Goal: Information Seeking & Learning: Check status

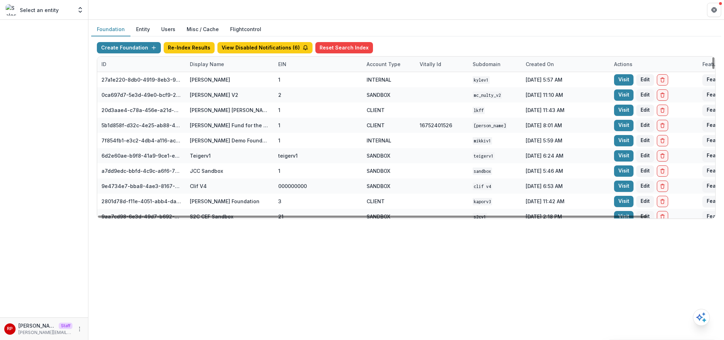
click at [227, 65] on div "Display Name" at bounding box center [230, 64] width 88 height 15
click at [229, 79] on input at bounding box center [229, 80] width 85 height 11
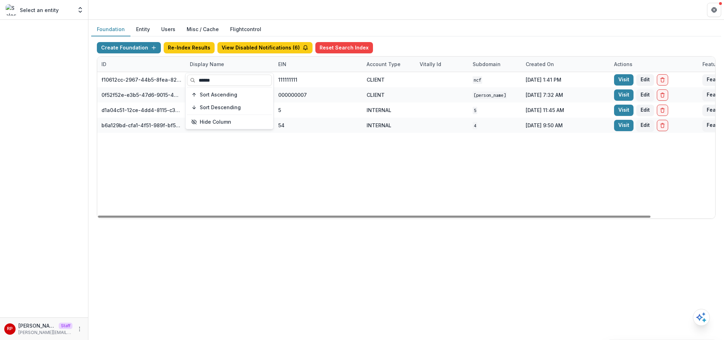
type input "******"
click at [440, 138] on div "f10612cc-2967-44b5-8fea-824c4e1f13c5 Nathan Cummings Foundation Workflow Sandbo…" at bounding box center [442, 145] width 690 height 146
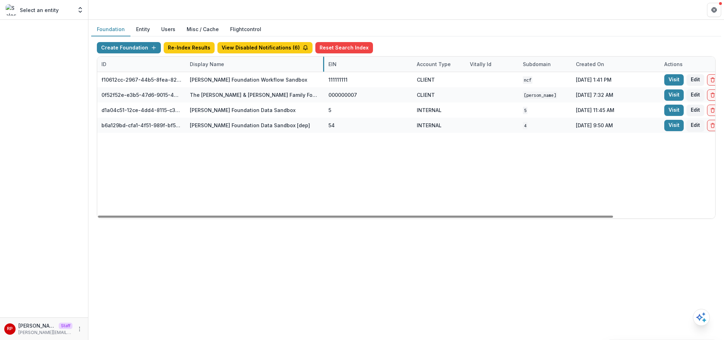
drag, startPoint x: 273, startPoint y: 60, endPoint x: 324, endPoint y: 72, distance: 51.5
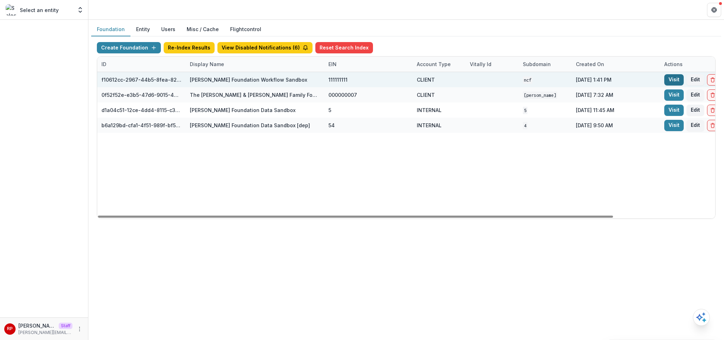
click at [675, 78] on link "Visit" at bounding box center [674, 79] width 19 height 11
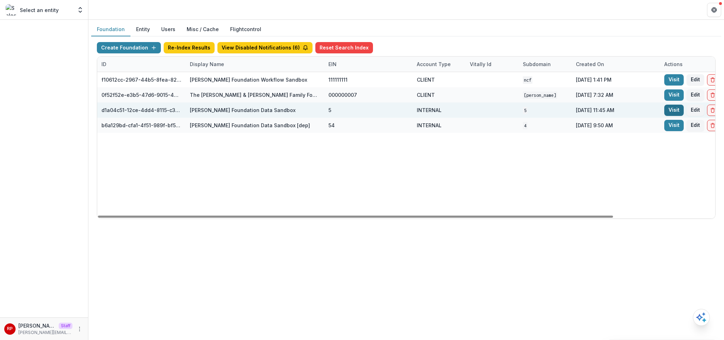
click at [673, 113] on link "Visit" at bounding box center [674, 110] width 19 height 11
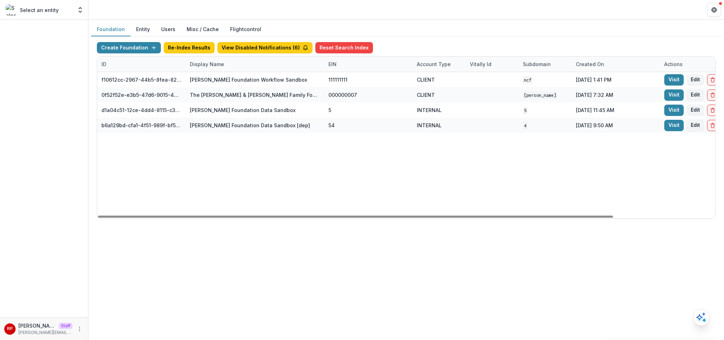
drag, startPoint x: 304, startPoint y: 218, endPoint x: 243, endPoint y: 198, distance: 64.4
click at [242, 202] on div "ID Display Name EIN Account Type Vitally Id Subdomain Created on Actions Featur…" at bounding box center [406, 138] width 618 height 162
click at [250, 178] on div "f10612cc-2967-44b5-8fea-824c4e1f13c5 Nathan Cummings Foundation Workflow Sandbo…" at bounding box center [467, 145] width 740 height 146
click at [242, 62] on div "Display Name" at bounding box center [255, 64] width 139 height 15
click at [232, 79] on input "******" at bounding box center [229, 80] width 85 height 11
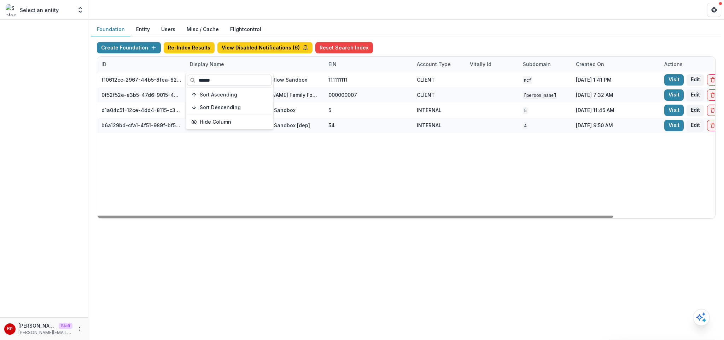
click at [232, 79] on input "******" at bounding box center [229, 80] width 85 height 11
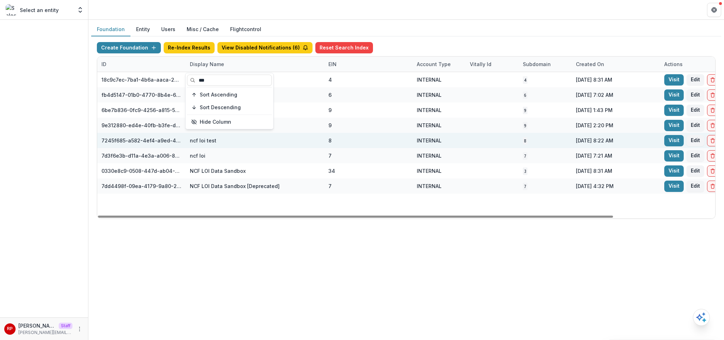
type input "***"
click at [380, 143] on div "8" at bounding box center [369, 140] width 80 height 15
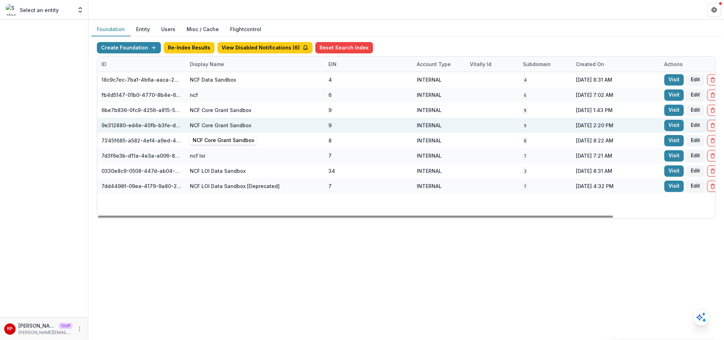
click at [197, 128] on div "NCF Core Grant Sandbox" at bounding box center [221, 125] width 62 height 7
click at [675, 128] on link "Visit" at bounding box center [674, 125] width 19 height 11
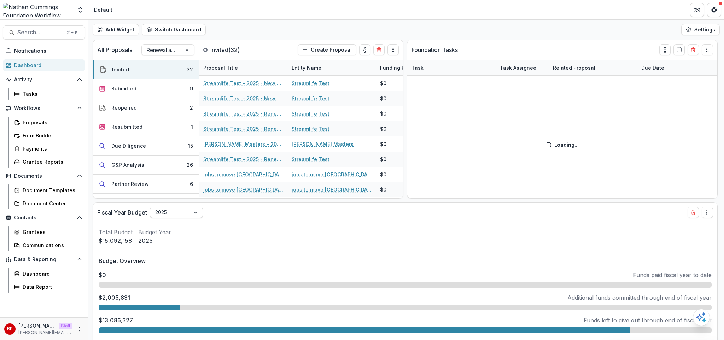
click at [24, 293] on div "Notifications Dashboard Activity Tasks Workflows Proposals Form Builder Payment…" at bounding box center [44, 181] width 88 height 272
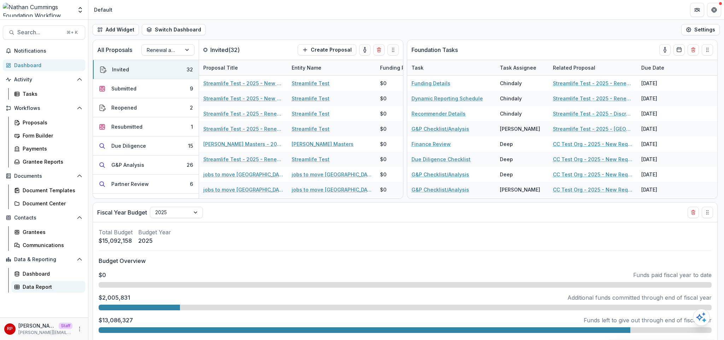
click at [28, 288] on div "Data Report" at bounding box center [51, 286] width 57 height 7
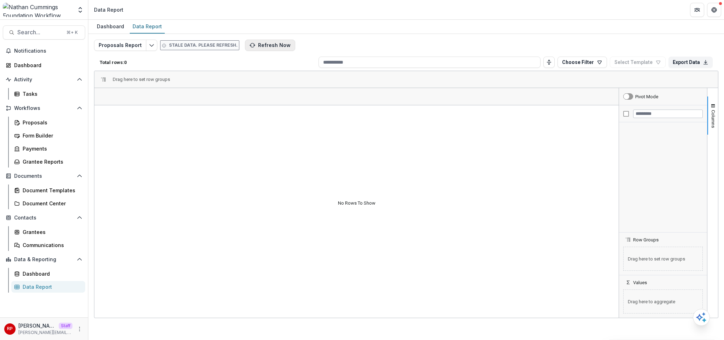
click at [263, 47] on button "Refresh Now" at bounding box center [270, 45] width 50 height 11
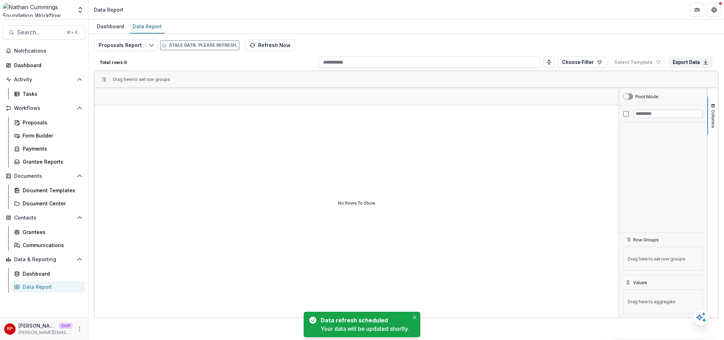
click at [366, 44] on div "Proposals Report Stale data. Please refresh. Refresh Now Total rows: 0 Choose F…" at bounding box center [406, 171] width 625 height 262
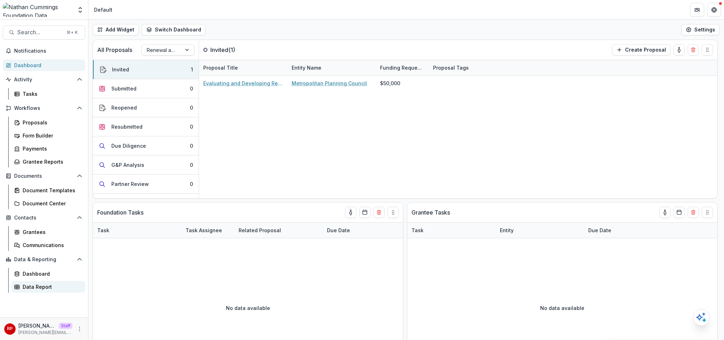
click at [0, 0] on div "Aggregate Analysis Foundations [PERSON_NAME] Foundation Peloton Demo Fineshribe…" at bounding box center [362, 170] width 724 height 340
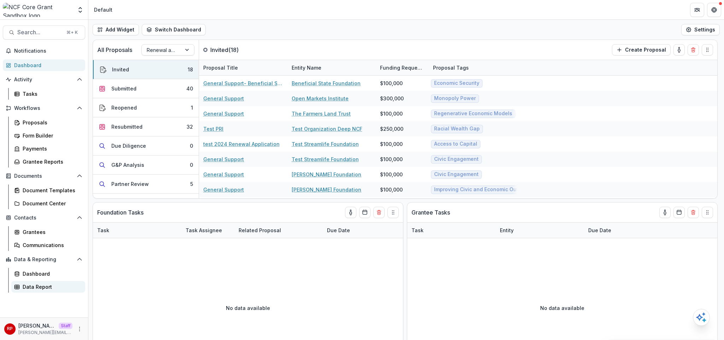
click at [70, 284] on div "Data Report" at bounding box center [51, 286] width 57 height 7
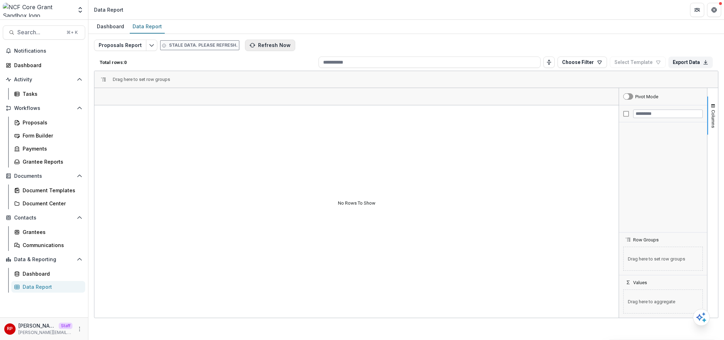
click at [274, 44] on button "Refresh Now" at bounding box center [270, 45] width 50 height 11
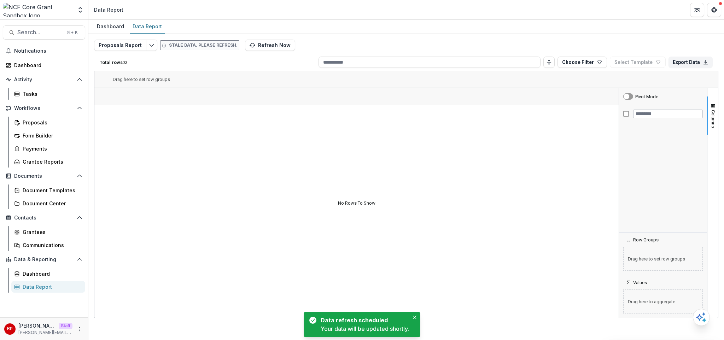
click at [338, 28] on div "Dashboard Data Report" at bounding box center [406, 27] width 636 height 14
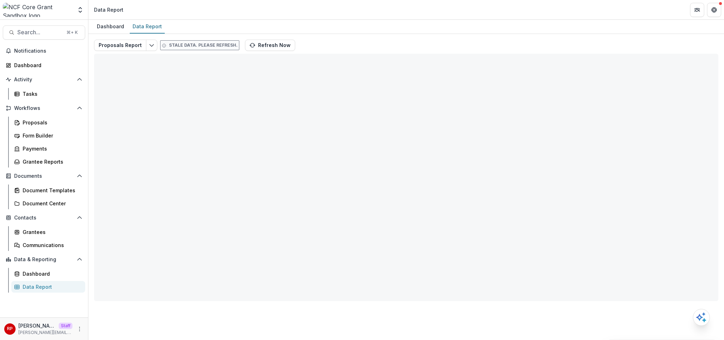
click at [336, 43] on div "Proposals Report Stale data. Please refresh. Refresh Now Total rows: 0 Choose F…" at bounding box center [406, 171] width 625 height 262
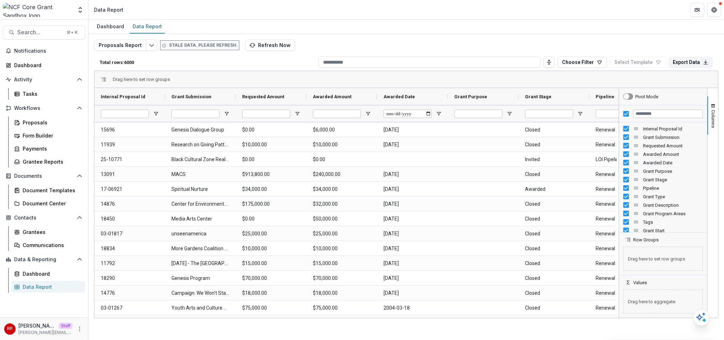
click at [298, 60] on p "Total rows: 6000" at bounding box center [208, 62] width 216 height 5
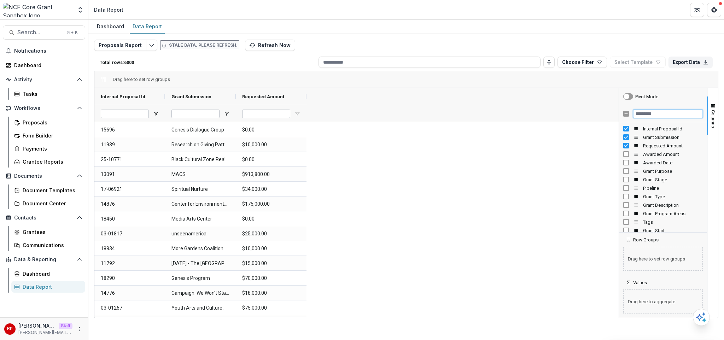
click at [663, 114] on input "Filter Columns Input" at bounding box center [669, 114] width 70 height 8
type input "***"
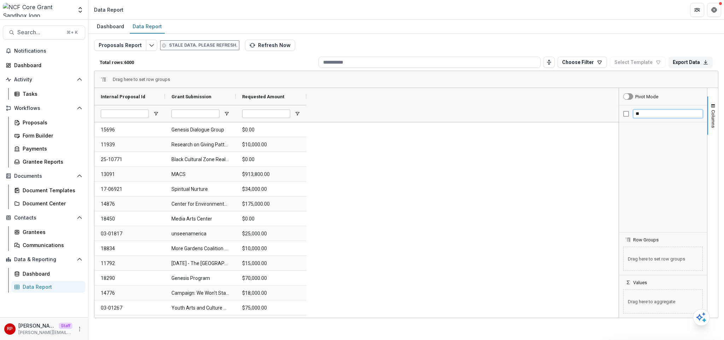
type input "*"
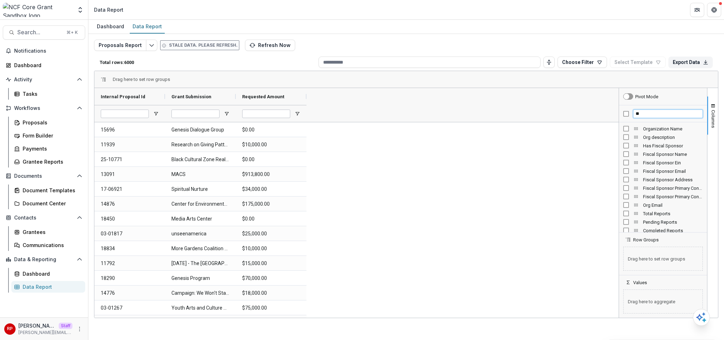
type input "***"
click at [363, 40] on div "Proposals Report Stale data. Please refresh. Refresh Now Total rows: 6000 Choos…" at bounding box center [406, 171] width 625 height 262
click at [129, 110] on input "Internal Proposal Id Filter Input" at bounding box center [125, 114] width 48 height 8
paste input "********"
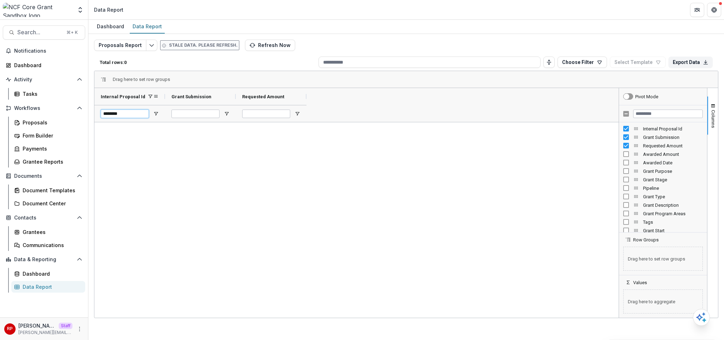
type input "********"
drag, startPoint x: 163, startPoint y: 94, endPoint x: 215, endPoint y: 99, distance: 51.5
click at [215, 99] on div at bounding box center [216, 96] width 3 height 17
click at [451, 66] on input at bounding box center [430, 62] width 222 height 11
click at [453, 43] on div "Proposals Report Stale data. Please refresh. Refresh Now Total rows: 0 Choose F…" at bounding box center [406, 171] width 625 height 262
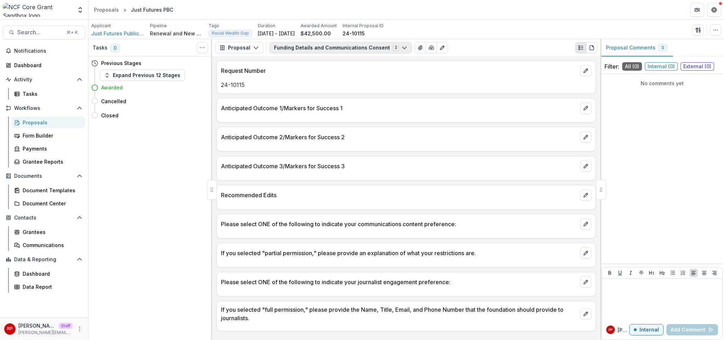
click at [387, 45] on button "Funding Details and Communications Consent 3" at bounding box center [341, 47] width 143 height 11
click at [237, 86] on p "24-10115" at bounding box center [406, 85] width 371 height 8
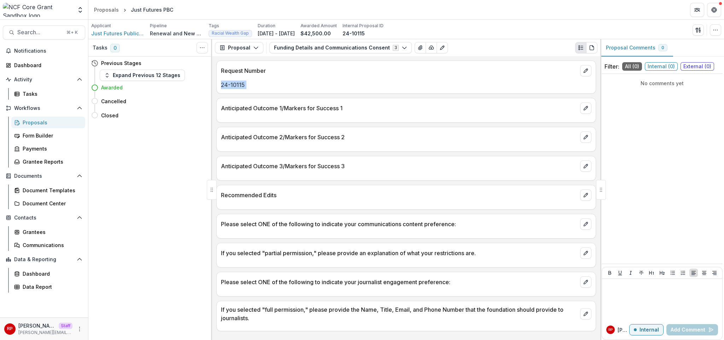
copy p "24-10115"
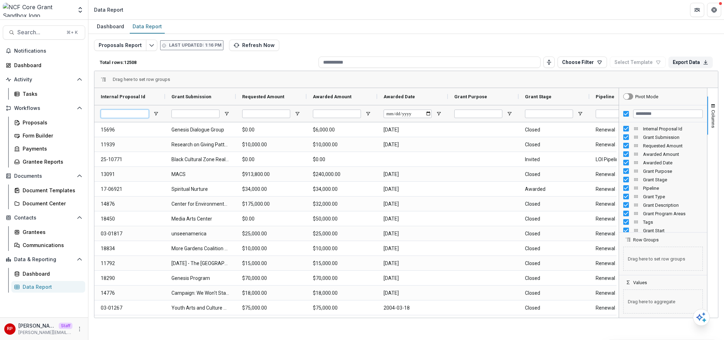
click at [144, 117] on input "Internal Proposal Id Filter Input" at bounding box center [125, 114] width 48 height 8
paste input "********"
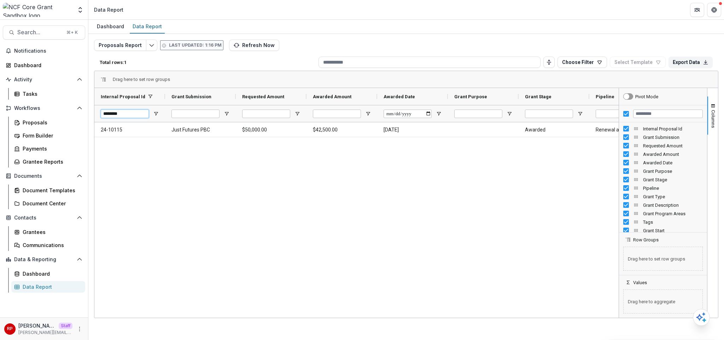
type input "********"
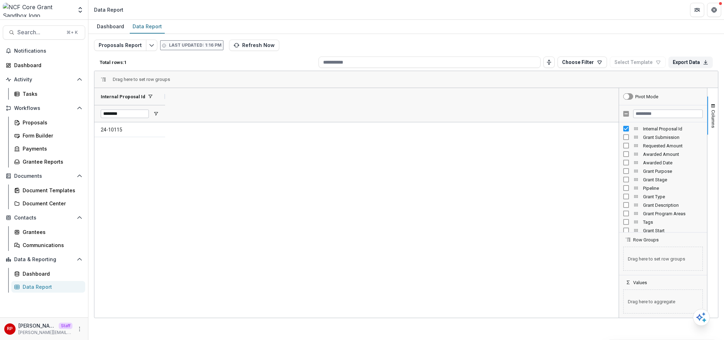
click at [628, 141] on div "Grant Submission" at bounding box center [664, 137] width 80 height 8
click at [624, 149] on div "Requested Amount" at bounding box center [664, 146] width 80 height 8
click at [675, 116] on input "Filter Columns Input" at bounding box center [669, 114] width 70 height 8
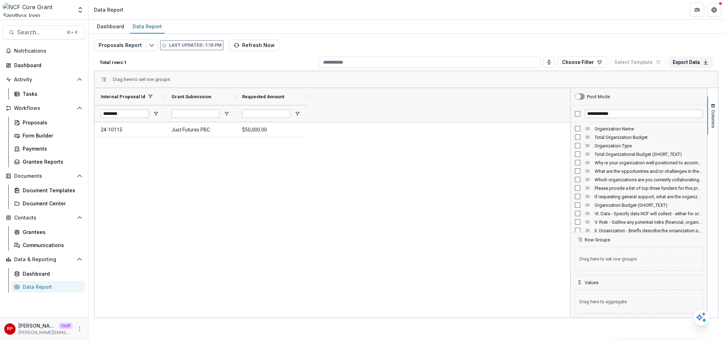
drag, startPoint x: 599, startPoint y: 179, endPoint x: 627, endPoint y: 140, distance: 48.3
click at [570, 179] on div at bounding box center [571, 203] width 2 height 230
click at [636, 116] on input "**********" at bounding box center [644, 114] width 119 height 8
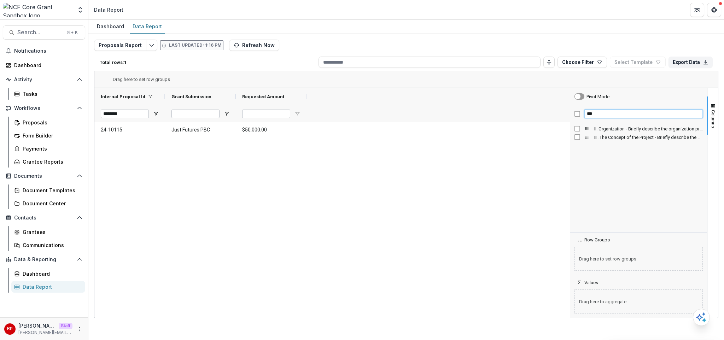
type input "***"
drag, startPoint x: 447, startPoint y: 171, endPoint x: 430, endPoint y: 155, distance: 23.3
click at [446, 170] on div "24-10115 Just Futures PBC $50,000.00" at bounding box center [332, 220] width 476 height 196
drag, startPoint x: 376, startPoint y: 97, endPoint x: 422, endPoint y: 104, distance: 46.9
click at [423, 104] on div at bounding box center [424, 96] width 3 height 17
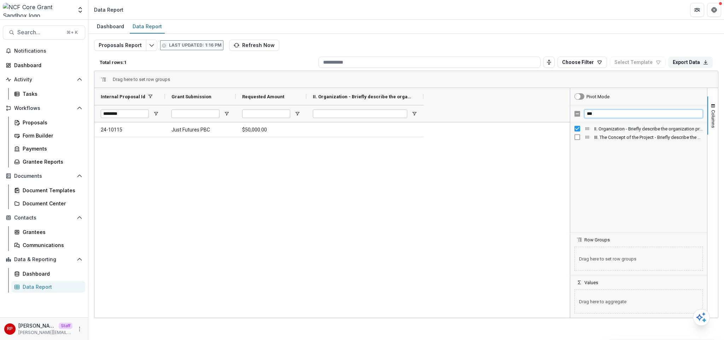
click at [600, 112] on input "***" at bounding box center [644, 114] width 119 height 8
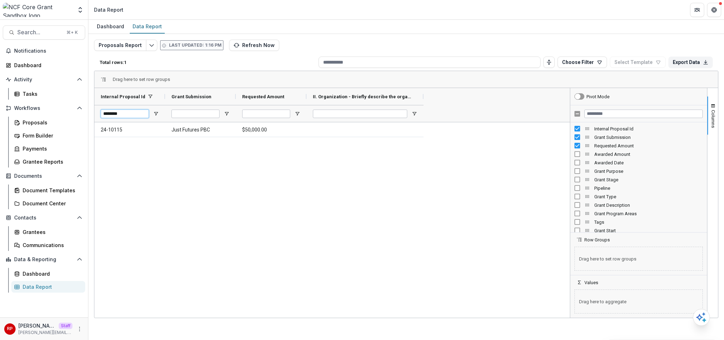
click at [131, 113] on input "********" at bounding box center [125, 114] width 48 height 8
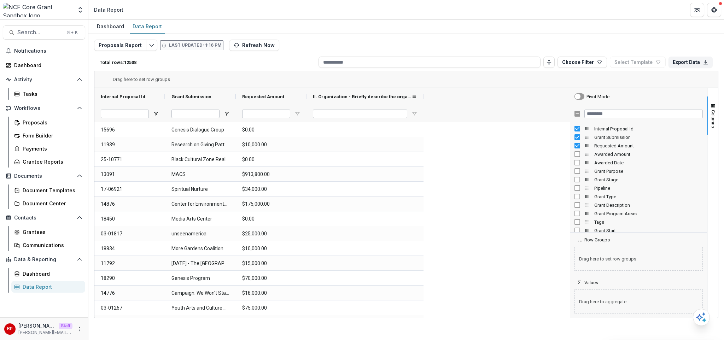
click at [358, 96] on span "II. Organization - Briefly describe the organization proposing this work and re…" at bounding box center [362, 96] width 99 height 5
click at [358, 96] on span "II. Organization - Briefly describe the organization proposing this work and re…" at bounding box center [358, 96] width 91 height 5
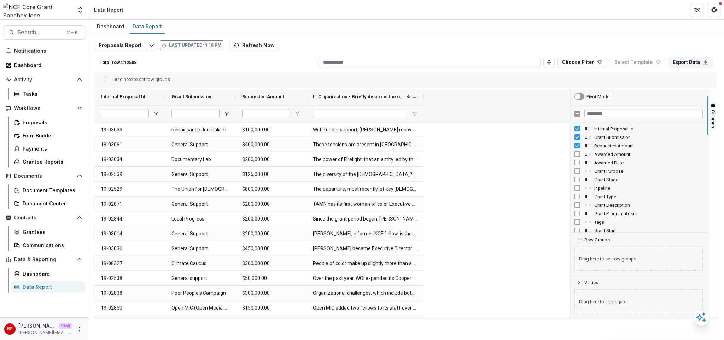
click at [415, 96] on span at bounding box center [415, 97] width 6 height 6
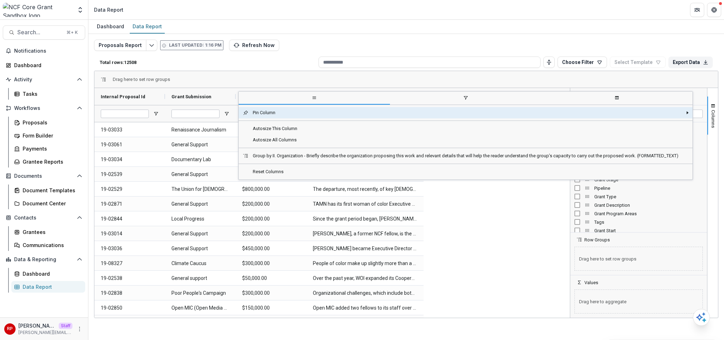
click at [466, 100] on span "filter" at bounding box center [465, 98] width 151 height 13
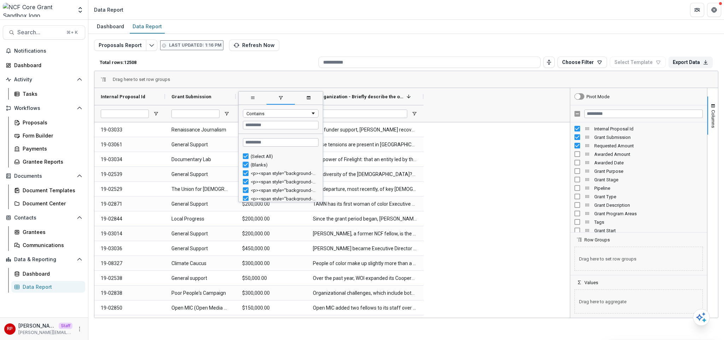
type input "**********"
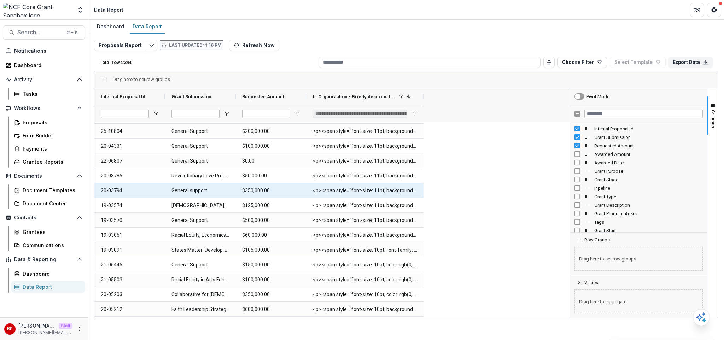
scroll to position [3825, 0]
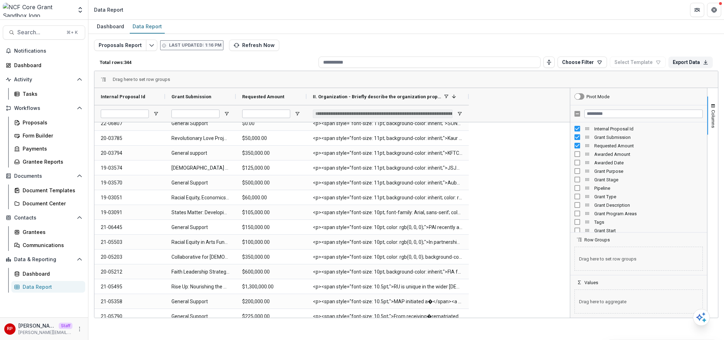
drag, startPoint x: 424, startPoint y: 98, endPoint x: 469, endPoint y: 111, distance: 47.0
click at [469, 111] on div "Internal Proposal Id Grant Submission Requested Amount 1" at bounding box center [282, 105] width 377 height 34
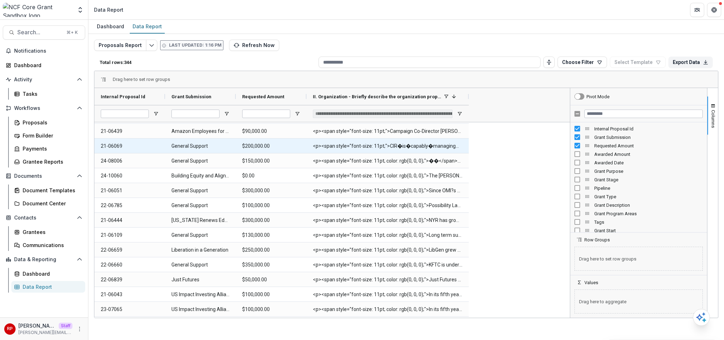
scroll to position [0, 0]
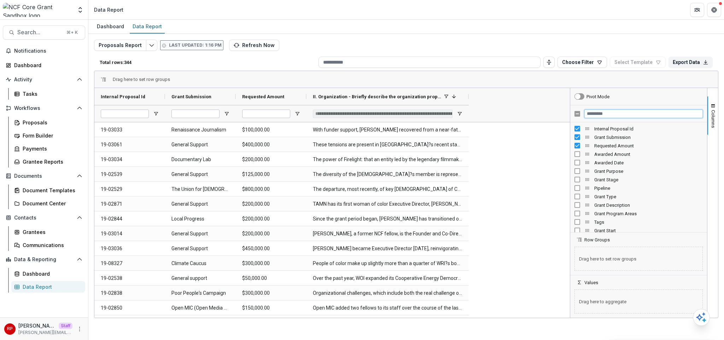
click at [639, 112] on input "Filter Columns Input" at bounding box center [644, 114] width 119 height 8
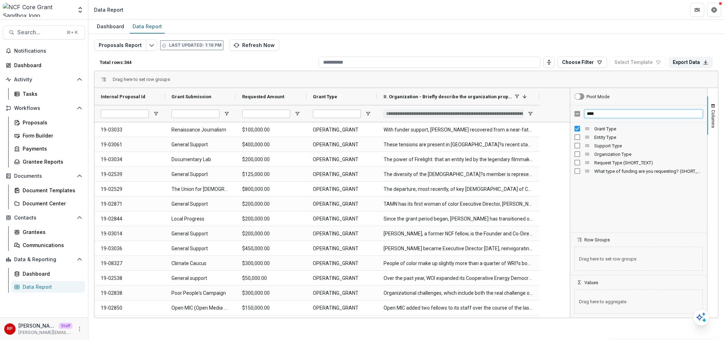
click at [636, 116] on input "****" at bounding box center [644, 114] width 119 height 8
click at [635, 116] on input "****" at bounding box center [644, 114] width 119 height 8
type input "******"
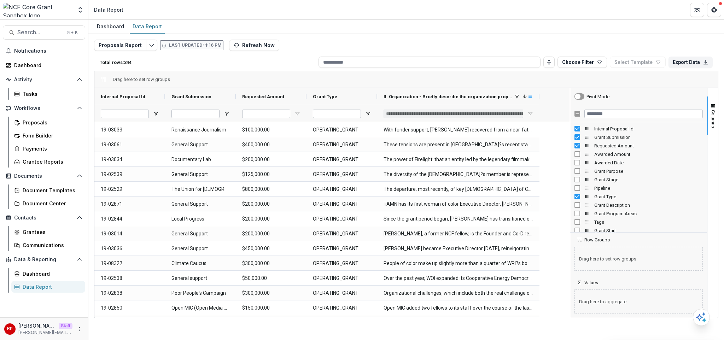
click at [530, 99] on span at bounding box center [531, 97] width 6 height 6
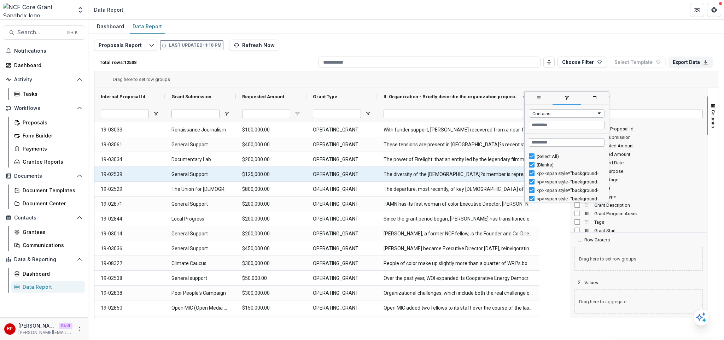
click at [385, 170] on \(FORMATTED_TEXT\)-3454 "The diversity of the church?s member is represented well by the 800 institution…" at bounding box center [459, 174] width 150 height 15
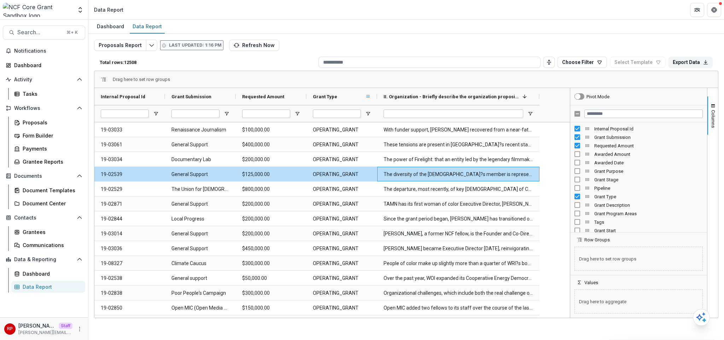
click at [370, 97] on span at bounding box center [368, 97] width 6 height 6
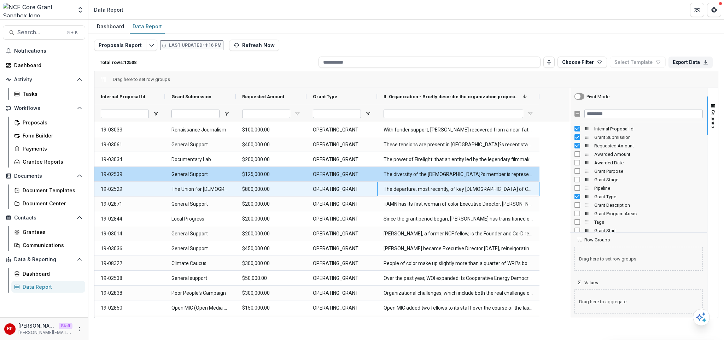
click at [487, 187] on \(FORMATTED_TEXT\)-3450 "The departure, most recently, of key Jew of Color leader April Baskin from the …" at bounding box center [459, 189] width 150 height 15
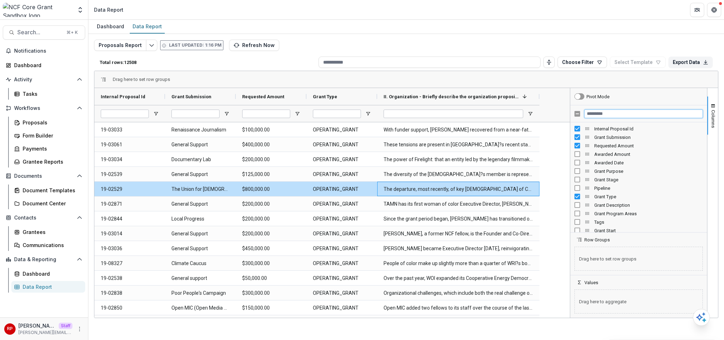
click at [610, 114] on input "Filter Columns Input" at bounding box center [644, 114] width 119 height 8
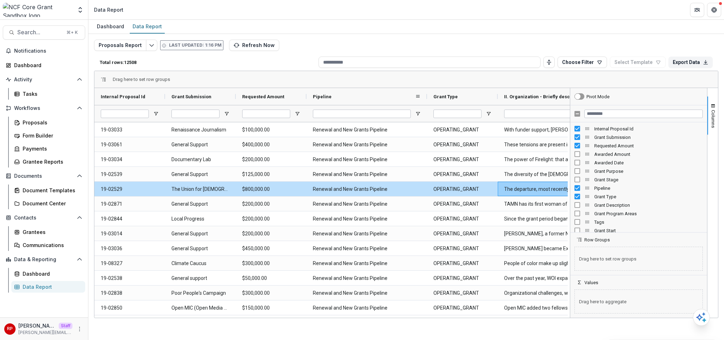
drag, startPoint x: 376, startPoint y: 97, endPoint x: 426, endPoint y: 98, distance: 49.9
click at [426, 98] on div at bounding box center [427, 96] width 3 height 17
click at [419, 98] on span at bounding box center [418, 97] width 6 height 6
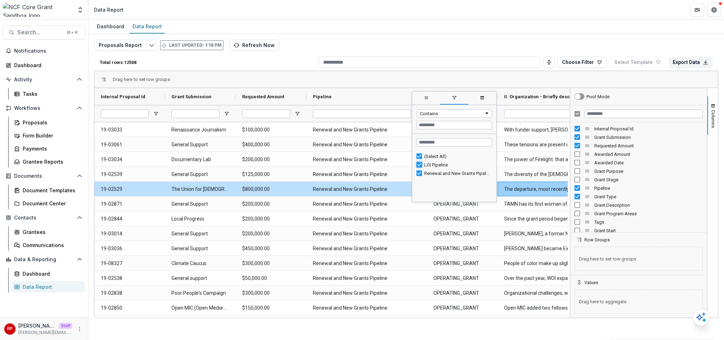
type input "**********"
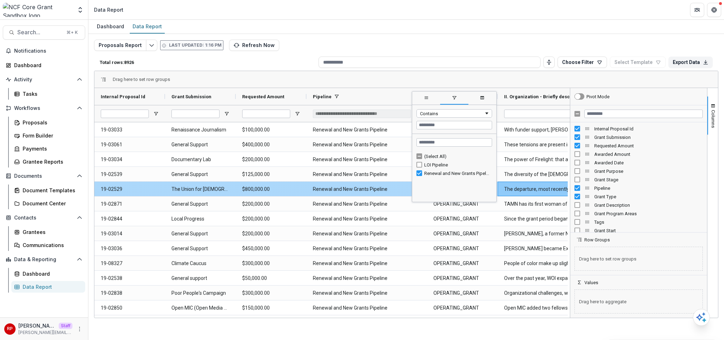
click at [368, 196] on Pipeline-3503 "Renewal and New Grants Pipeline" at bounding box center [367, 189] width 108 height 15
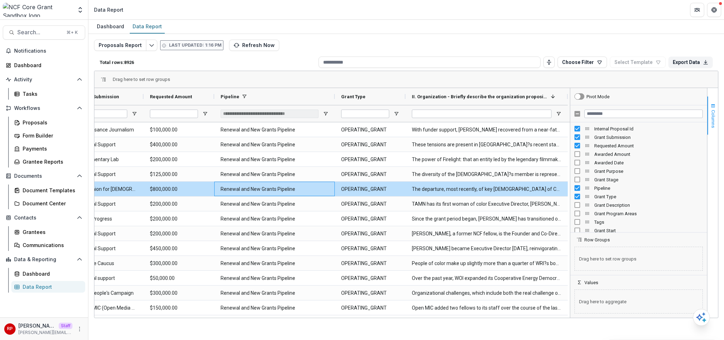
click at [716, 125] on span "Columns" at bounding box center [713, 119] width 5 height 18
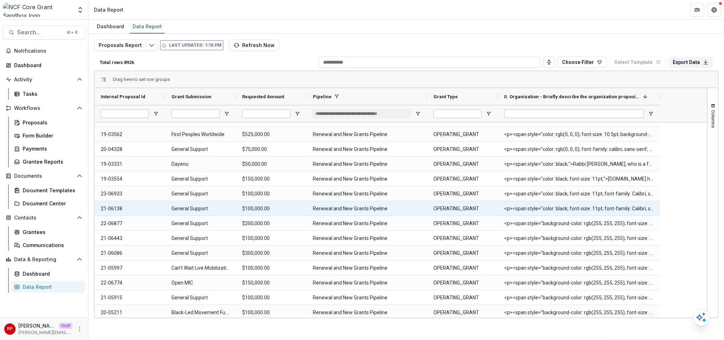
click at [581, 213] on \(FORMATTED_TEXT\)-19354 "<p><span style="color: black; font-size: 11pt; font-family: Calibri, sans-serif…" at bounding box center [579, 209] width 150 height 15
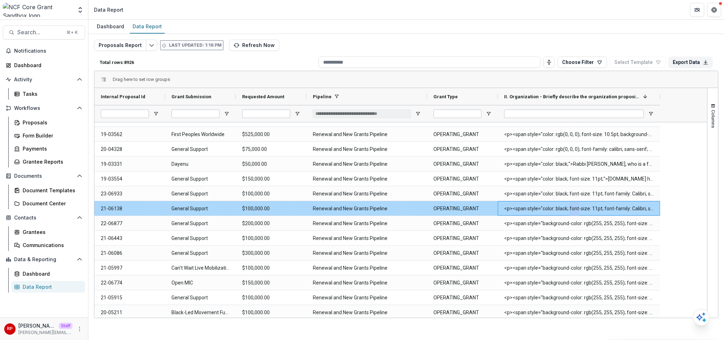
click at [581, 213] on \(FORMATTED_TEXT\)-19354 "<p><span style="color: black; font-size: 11pt; font-family: Calibri, sans-serif…" at bounding box center [579, 209] width 150 height 15
click at [626, 203] on \(FORMATTED_TEXT\)-19354 "<p><span style="color: black; font-size: 11pt; font-family: Calibri, sans-serif…" at bounding box center [579, 209] width 150 height 15
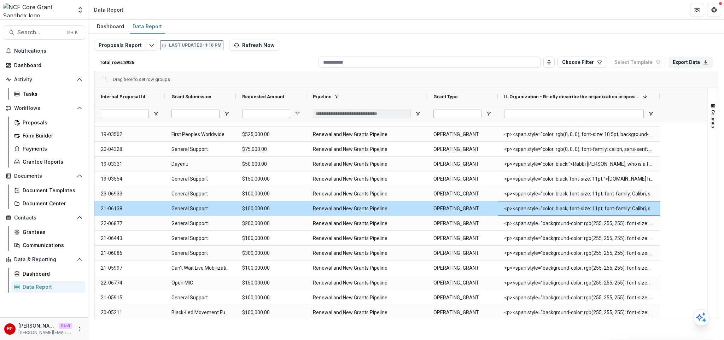
click at [561, 82] on div "Drag here to set row groups" at bounding box center [406, 79] width 624 height 17
click at [587, 46] on div "Proposals Report Last updated: 1:16 PM Refresh Now Total rows: 8926 Choose Filt…" at bounding box center [406, 171] width 625 height 262
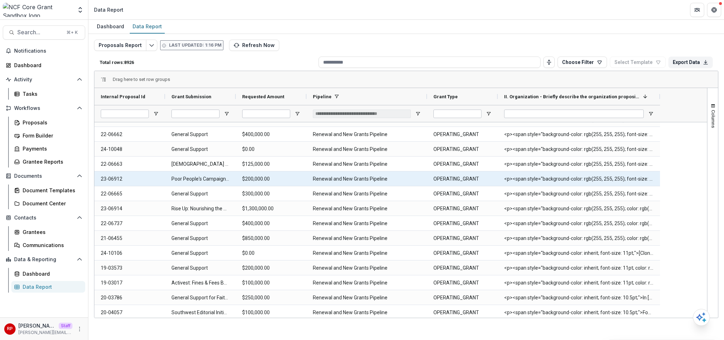
scroll to position [5109, 0]
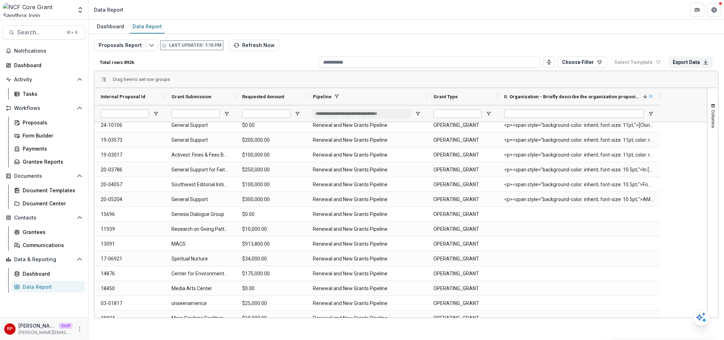
click at [652, 98] on span at bounding box center [651, 97] width 6 height 6
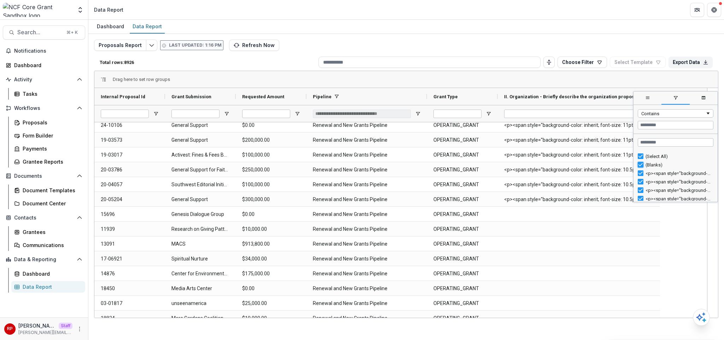
type input "**********"
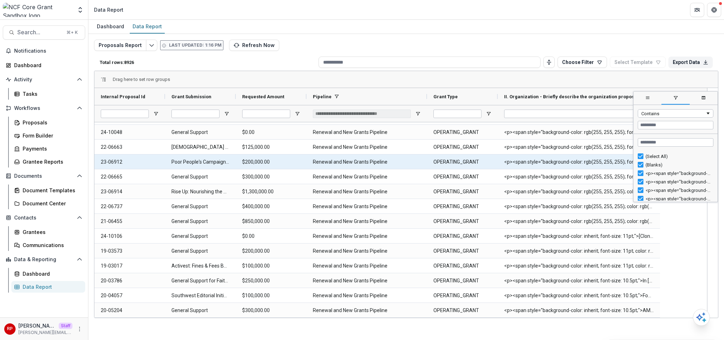
click at [567, 166] on \(FORMATTED_TEXT\)-19858 "<p><span style="background-color: rgb(255, 255, 255); font-size: 10.5pt; color:…" at bounding box center [579, 162] width 150 height 15
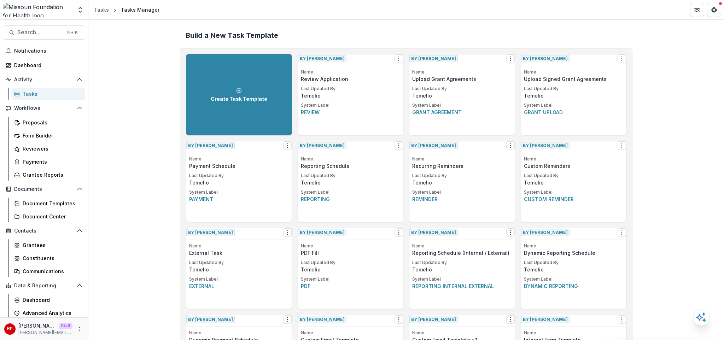
scroll to position [1335, 0]
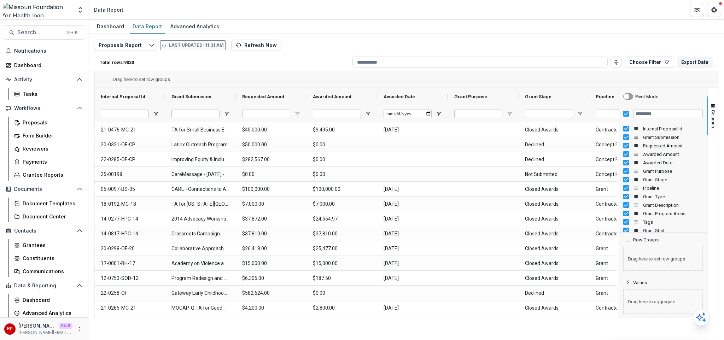
scroll to position [15, 0]
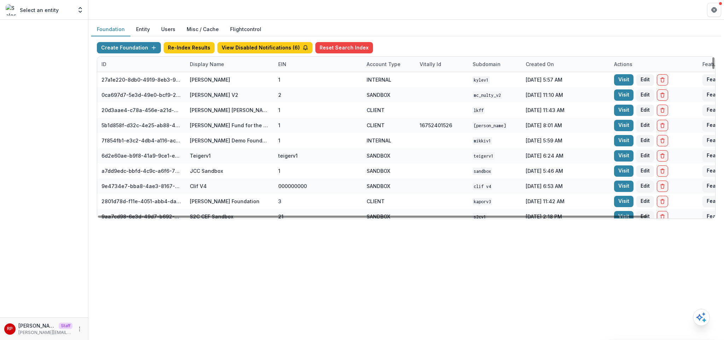
click at [204, 62] on div "Display Name" at bounding box center [207, 63] width 43 height 7
click at [216, 83] on input at bounding box center [229, 80] width 85 height 11
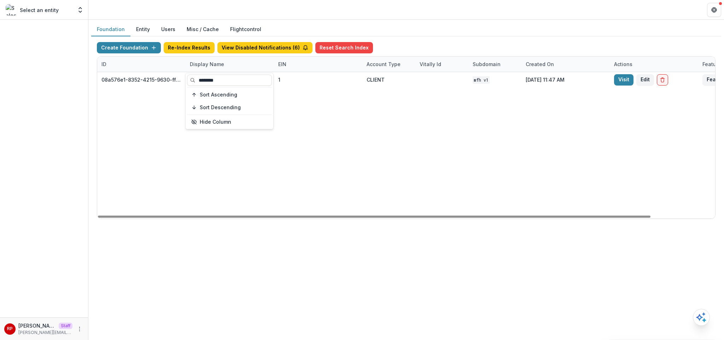
type input "********"
click at [490, 132] on div "08a576e1-8352-4215-9630-ff0d35d85970 Missouri Foundation for Health 1 CLIENT MF…" at bounding box center [442, 145] width 690 height 146
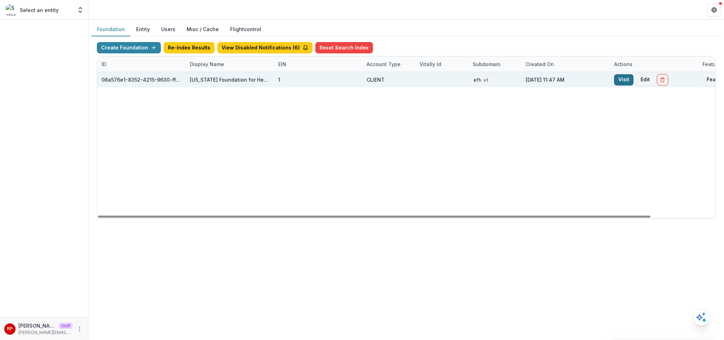
click at [617, 84] on link "Visit" at bounding box center [623, 79] width 19 height 11
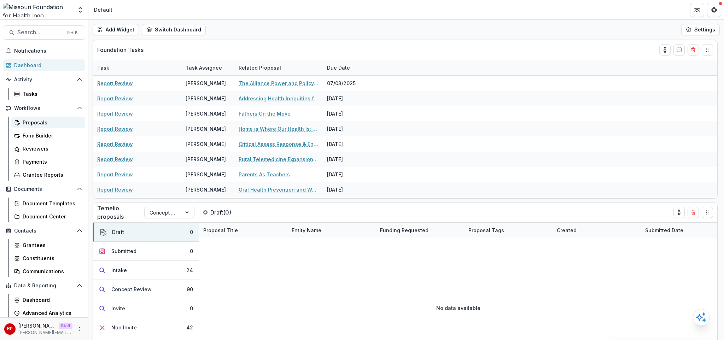
click at [57, 121] on div "Proposals" at bounding box center [51, 122] width 57 height 7
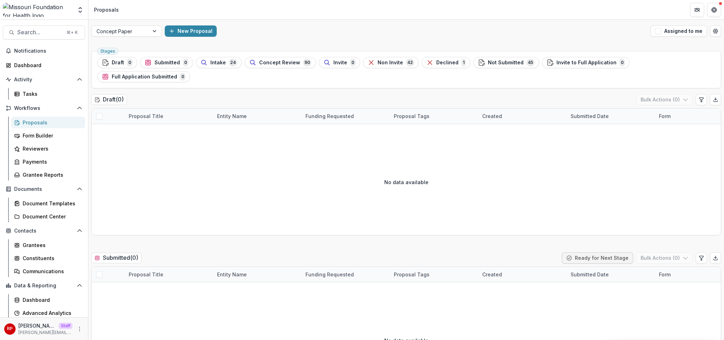
click at [326, 17] on header "Proposals" at bounding box center [406, 9] width 636 height 19
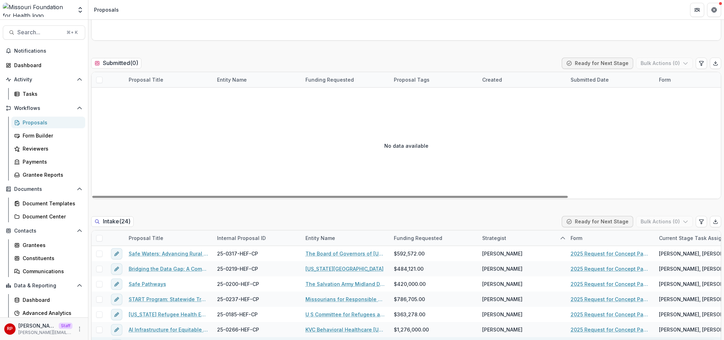
scroll to position [323, 0]
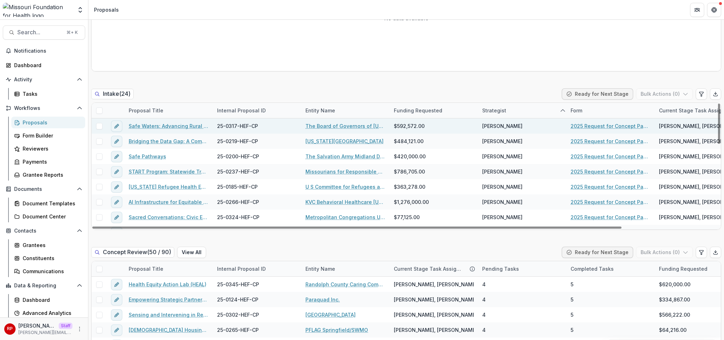
click at [97, 123] on span at bounding box center [99, 126] width 6 height 6
click at [657, 88] on button "Bulk Actions ( 1 )" at bounding box center [666, 93] width 56 height 11
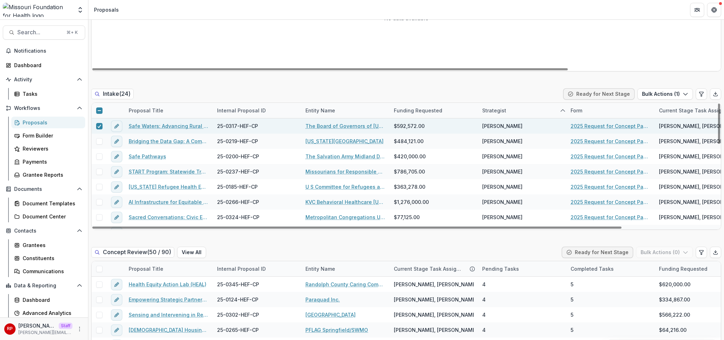
click at [187, 122] on link "Safe Waters: Advancing Rural Health Equity through Water Safety Access" at bounding box center [169, 125] width 80 height 7
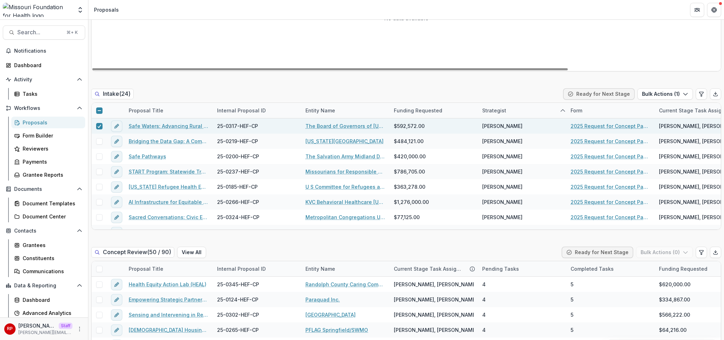
click at [475, 43] on div "No data available" at bounding box center [407, 18] width 630 height 106
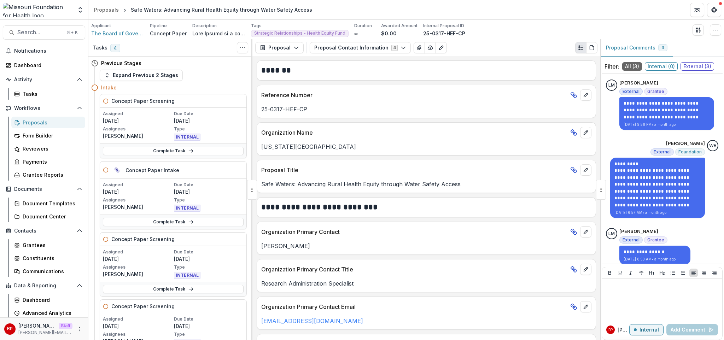
click at [217, 90] on div "Intake" at bounding box center [174, 87] width 146 height 7
